Goal: Check status: Check status

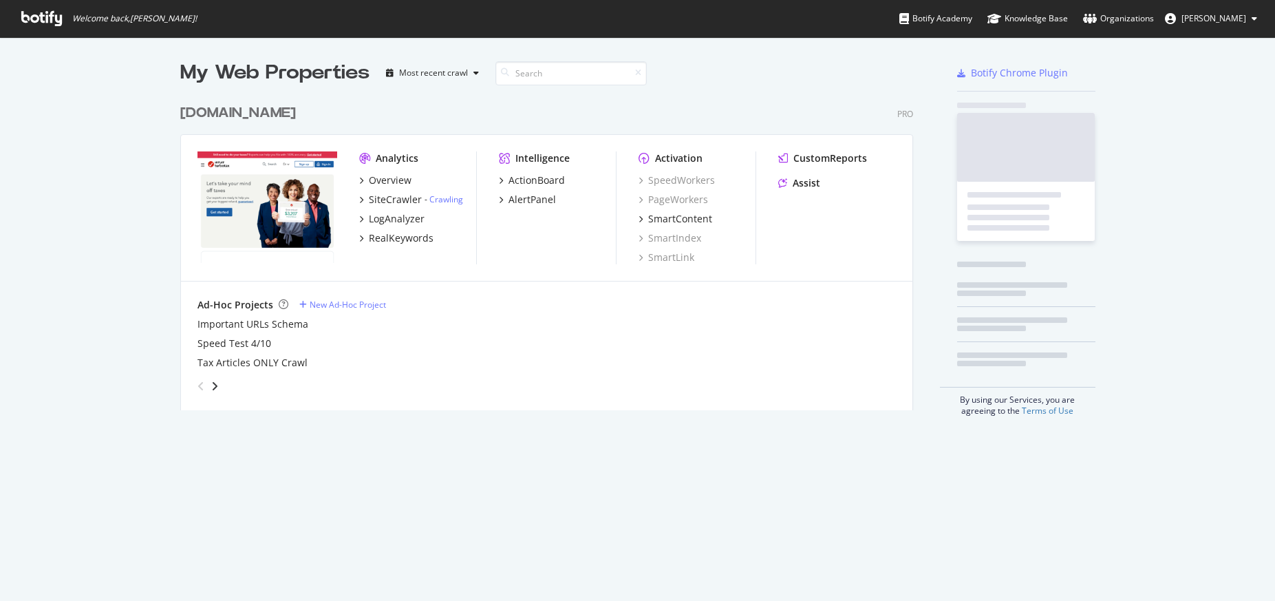
scroll to position [313, 733]
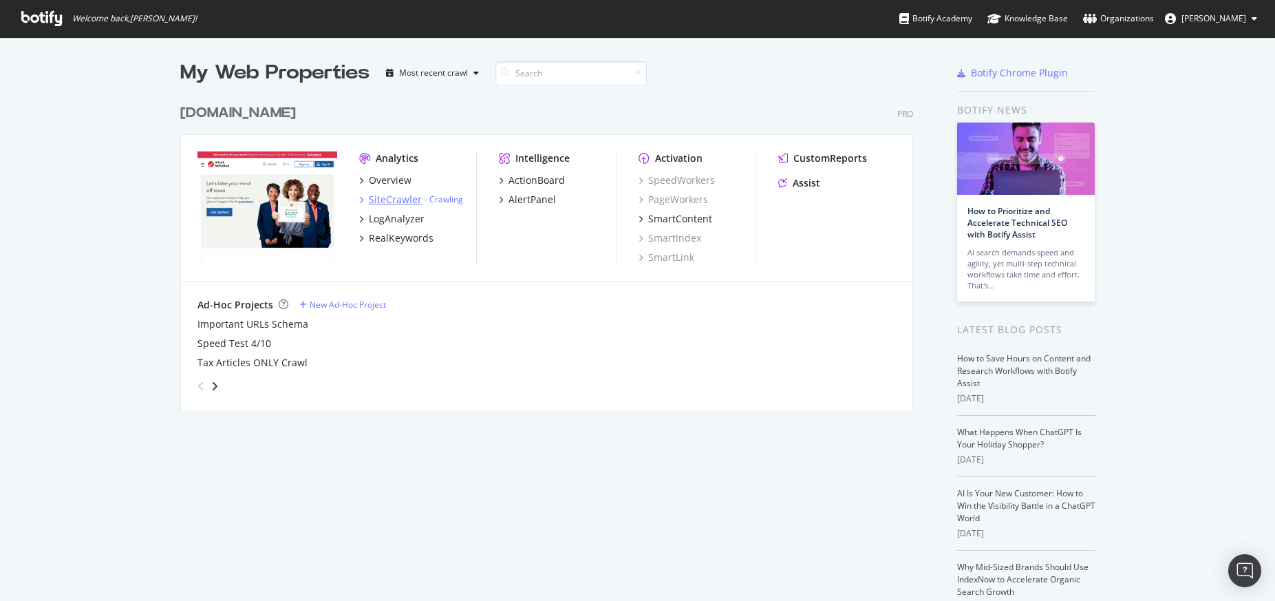
click at [379, 197] on div "SiteCrawler" at bounding box center [395, 200] width 53 height 14
